Goal: Information Seeking & Learning: Learn about a topic

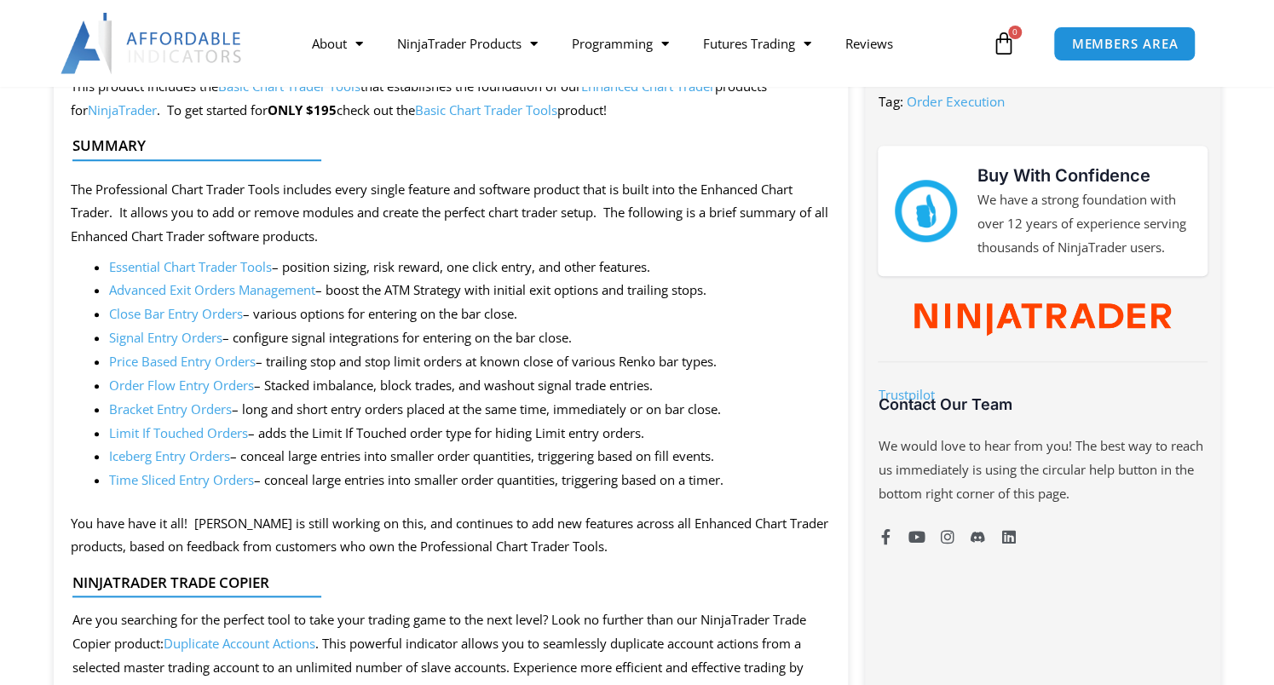
scroll to position [852, 0]
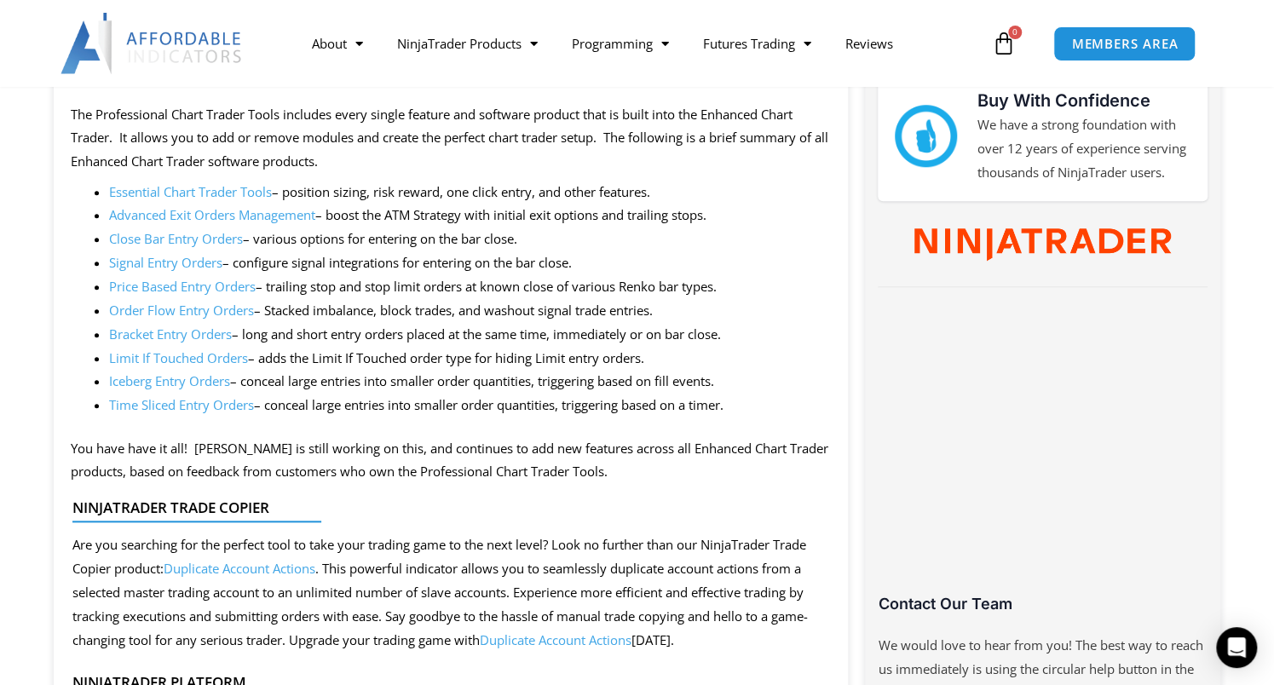
click at [165, 193] on link "Essential Chart Trader Tools" at bounding box center [190, 191] width 163 height 17
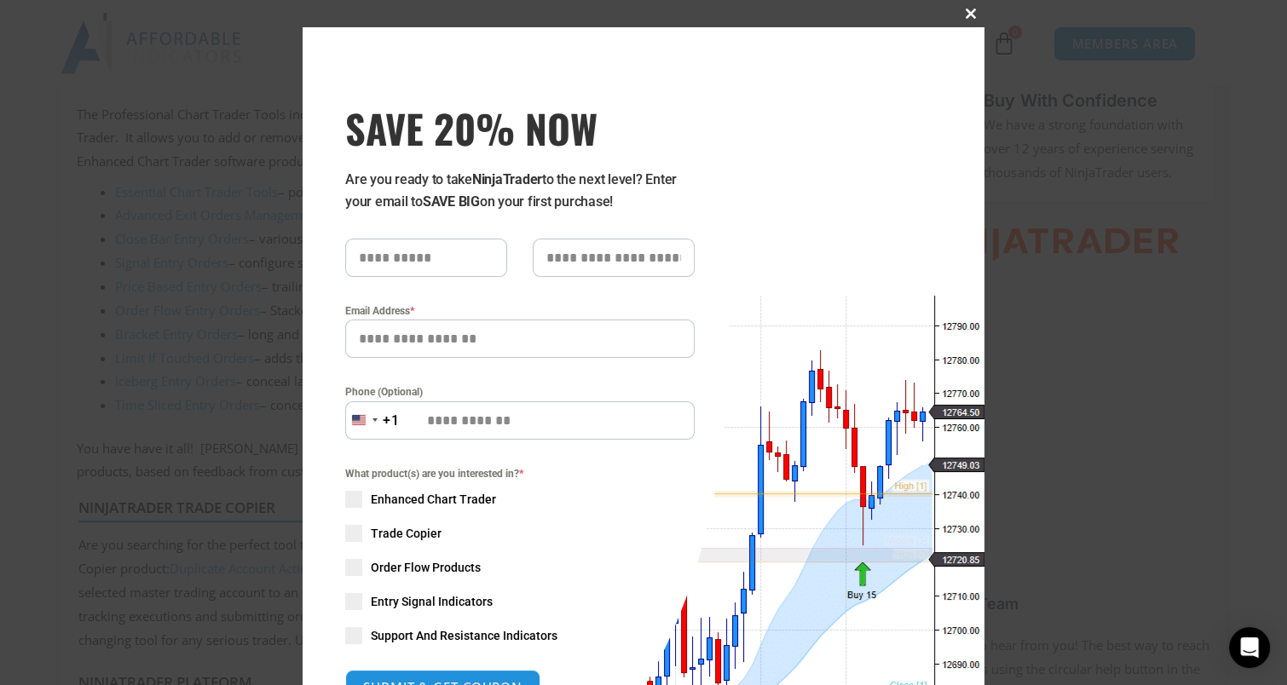
click at [957, 9] on span at bounding box center [970, 14] width 27 height 10
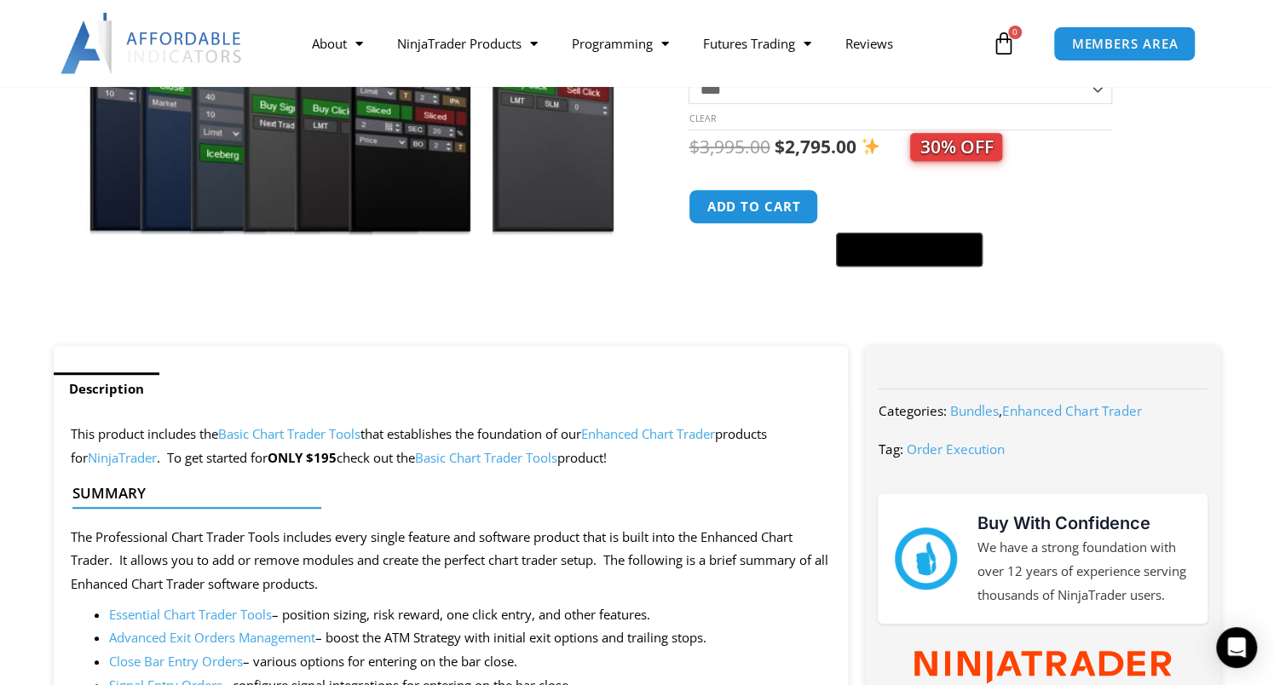
scroll to position [85, 0]
